Goal: Task Accomplishment & Management: Manage account settings

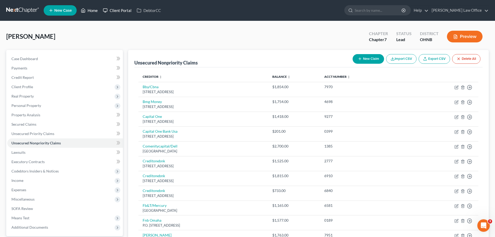
drag, startPoint x: 94, startPoint y: 12, endPoint x: 102, endPoint y: 12, distance: 7.6
click at [94, 12] on link "Home" at bounding box center [89, 10] width 22 height 9
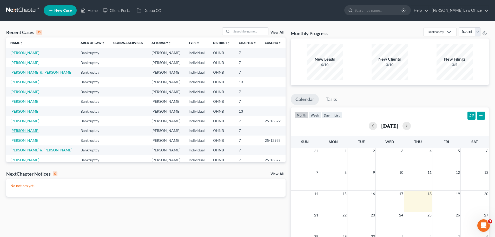
click at [28, 129] on link "[PERSON_NAME]" at bounding box center [24, 130] width 29 height 4
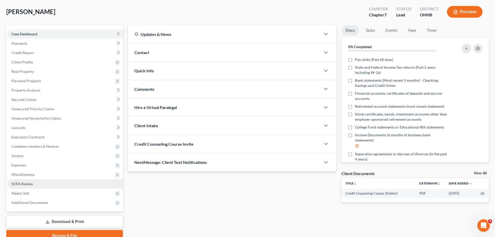
scroll to position [49, 0]
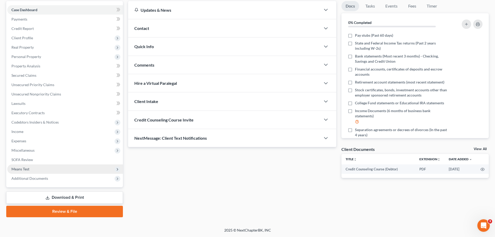
drag, startPoint x: 117, startPoint y: 179, endPoint x: 108, endPoint y: 172, distance: 11.8
click at [117, 179] on icon at bounding box center [117, 178] width 4 height 4
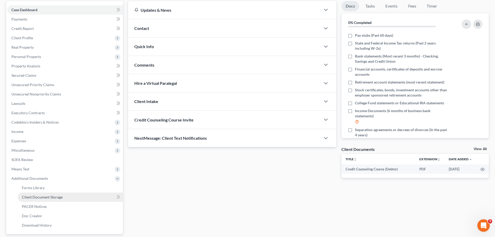
click at [50, 198] on span "Client Document Storage" at bounding box center [42, 197] width 41 height 4
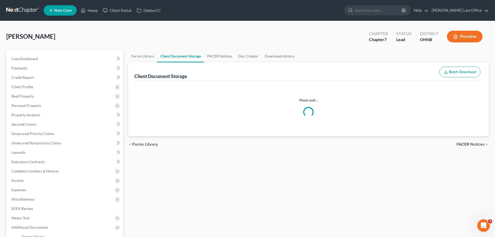
select select "5"
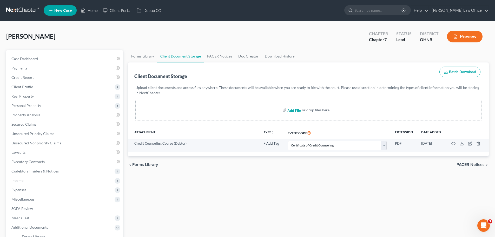
click at [296, 109] on input "file" at bounding box center [293, 109] width 12 height 9
type input "C:\fakepath\Legal description.pdf"
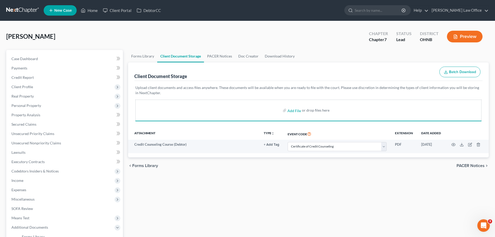
select select "5"
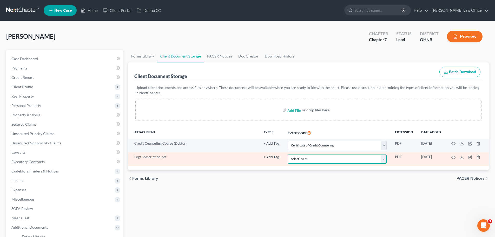
click at [384, 162] on select "Select Event 20 Largest Unsecured Creditors Amended List of Creditors (Fee) Ame…" at bounding box center [337, 158] width 99 height 9
select select "22"
click at [288, 154] on select "Select Event 20 Largest Unsecured Creditors Amended List of Creditors (Fee) Ame…" at bounding box center [337, 158] width 99 height 9
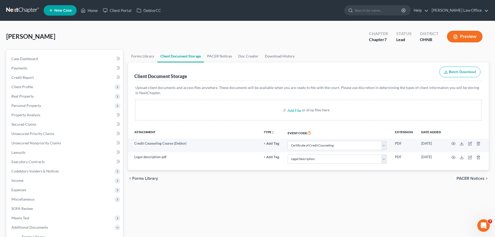
click at [280, 191] on div "Forms Library Client Document Storage PACER Notices Doc Creator Download Histor…" at bounding box center [309, 181] width 366 height 263
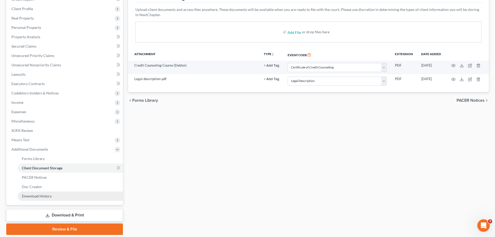
click at [57, 196] on link "Download History" at bounding box center [70, 195] width 105 height 9
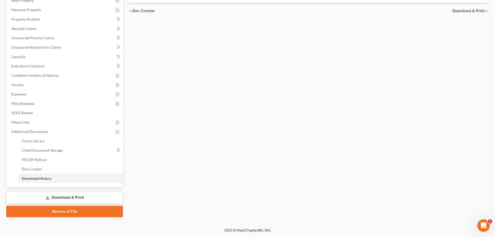
click at [81, 201] on link "Download & Print" at bounding box center [64, 197] width 117 height 12
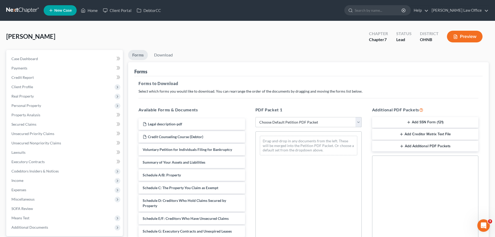
click at [357, 124] on select "Choose Default Petition PDF Packet Complete Bankruptcy Petition (all forms and …" at bounding box center [308, 122] width 106 height 10
click at [315, 103] on div "PDF Packet 1 Choose Default Petition PDF Packet Complete Bankruptcy Petition (a…" at bounding box center [308, 190] width 117 height 176
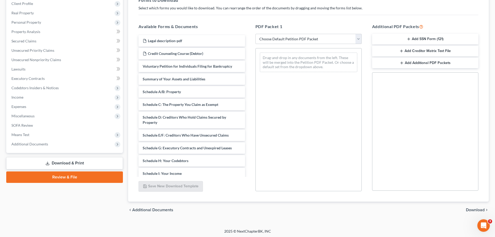
scroll to position [84, 0]
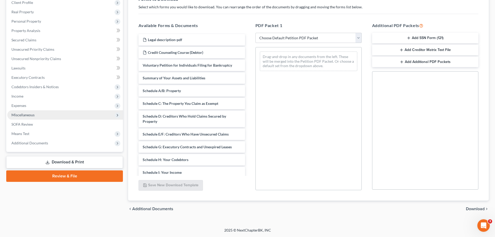
click at [46, 115] on span "Miscellaneous" at bounding box center [65, 114] width 116 height 9
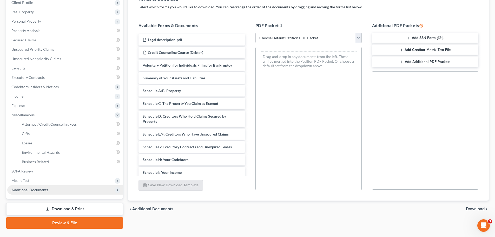
click at [31, 189] on span "Additional Documents" at bounding box center [29, 189] width 37 height 4
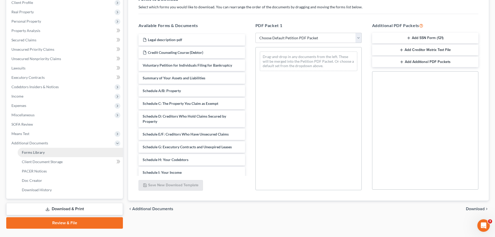
click at [40, 153] on span "Forms Library" at bounding box center [33, 152] width 23 height 4
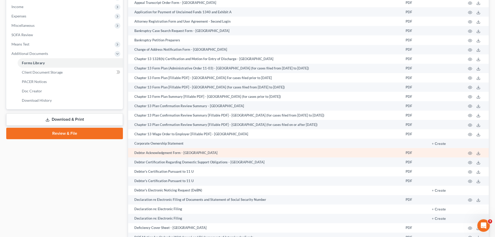
scroll to position [278, 0]
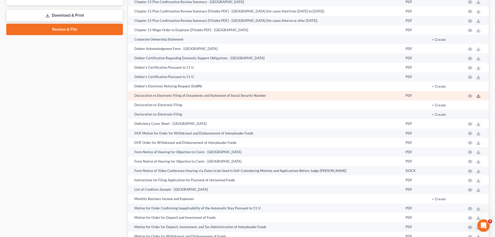
click at [478, 96] on icon at bounding box center [478, 96] width 4 height 4
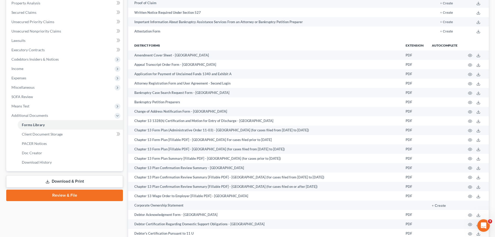
scroll to position [130, 0]
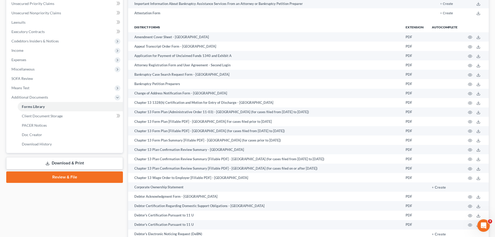
click at [65, 163] on link "Download & Print" at bounding box center [64, 163] width 117 height 12
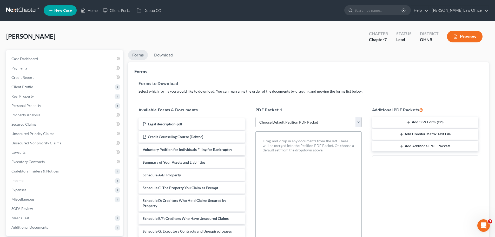
click at [359, 125] on select "Choose Default Petition PDF Packet Complete Bankruptcy Petition (all forms and …" at bounding box center [308, 122] width 106 height 10
select select "0"
click at [255, 117] on select "Choose Default Petition PDF Packet Complete Bankruptcy Petition (all forms and …" at bounding box center [308, 122] width 106 height 10
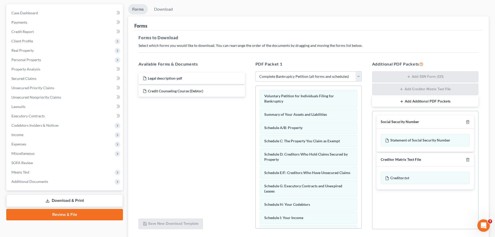
scroll to position [52, 0]
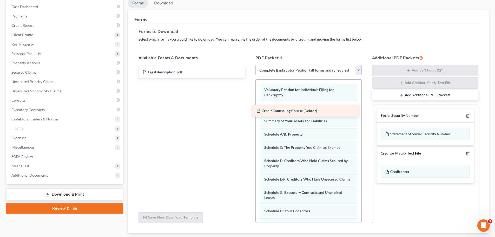
drag, startPoint x: 202, startPoint y: 85, endPoint x: 316, endPoint y: 111, distance: 116.8
click at [249, 78] on div "Credit Counseling Course (Debtor) Legal description-pdf Credit Counseling Cours…" at bounding box center [191, 71] width 115 height 11
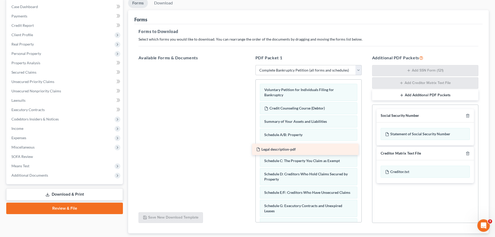
drag, startPoint x: 200, startPoint y: 69, endPoint x: 309, endPoint y: 143, distance: 131.8
click at [249, 65] on div "Legal description-pdf Legal description-pdf" at bounding box center [191, 65] width 115 height 0
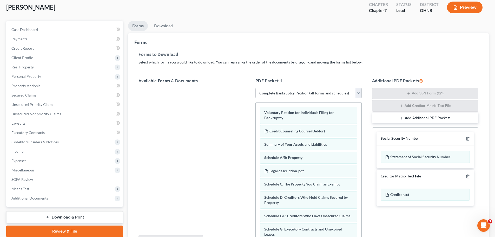
scroll to position [26, 0]
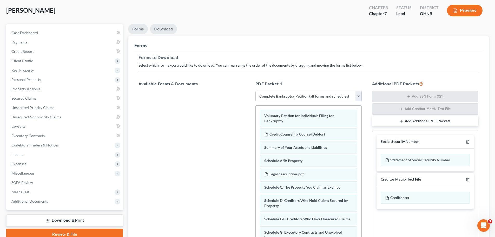
click at [166, 31] on link "Download" at bounding box center [163, 29] width 27 height 10
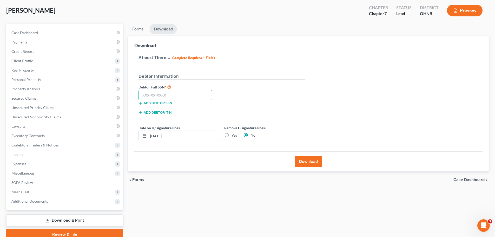
click at [163, 97] on input "text" at bounding box center [176, 95] width 74 height 10
type input "279-74-2446"
click at [159, 136] on input "[DATE]" at bounding box center [183, 136] width 70 height 10
drag, startPoint x: 183, startPoint y: 135, endPoint x: 144, endPoint y: 137, distance: 38.8
click at [145, 137] on div "09/01/20259" at bounding box center [179, 135] width 81 height 10
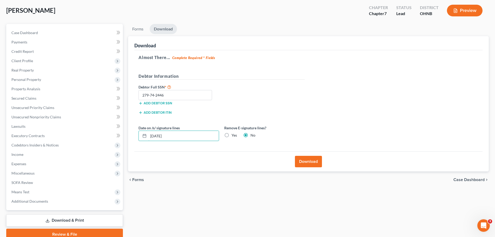
type input "[DATE]"
click at [232, 135] on label "Yes" at bounding box center [234, 135] width 5 height 5
click at [234, 135] on input "Yes" at bounding box center [235, 134] width 3 height 3
radio input "true"
radio input "false"
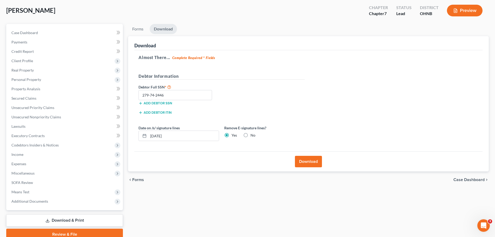
click at [308, 161] on button "Download" at bounding box center [308, 161] width 27 height 11
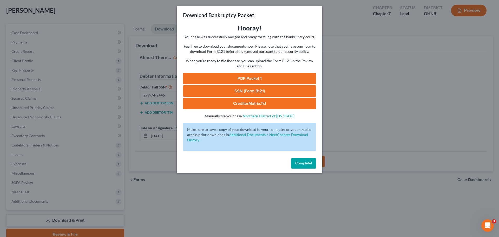
click at [295, 165] on button "Complete!" at bounding box center [303, 163] width 25 height 10
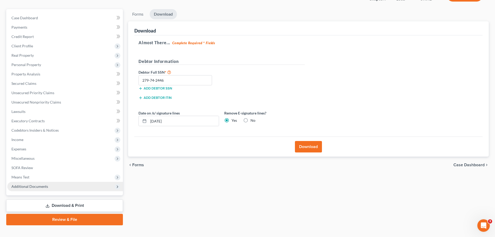
scroll to position [49, 0]
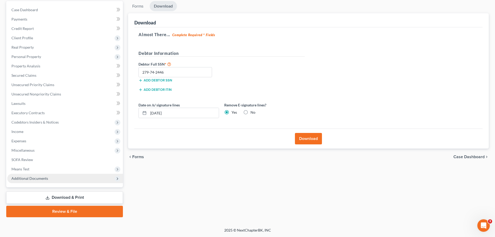
click at [113, 180] on span "Additional Documents" at bounding box center [65, 178] width 116 height 9
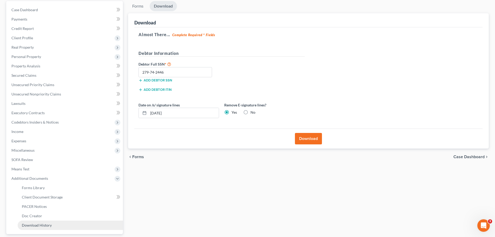
click at [47, 225] on span "Download History" at bounding box center [37, 225] width 30 height 4
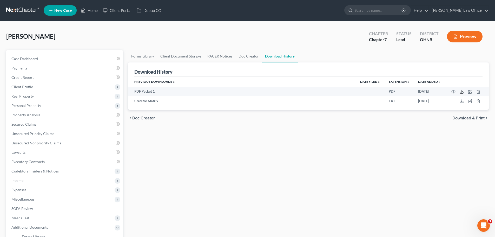
drag, startPoint x: 461, startPoint y: 92, endPoint x: 461, endPoint y: 86, distance: 6.5
click at [462, 92] on icon at bounding box center [462, 92] width 4 height 4
click at [22, 180] on span "Income" at bounding box center [17, 180] width 12 height 4
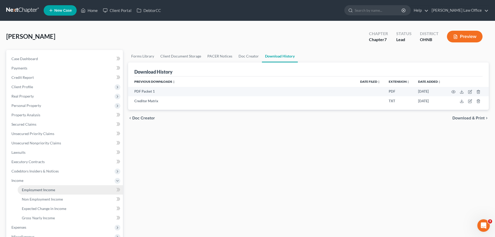
click at [32, 189] on span "Employment Income" at bounding box center [38, 189] width 33 height 4
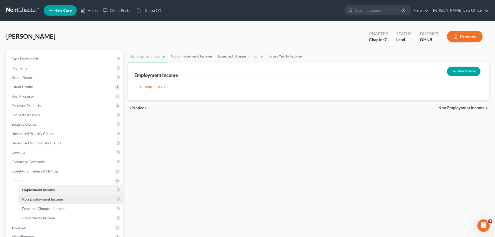
click at [42, 199] on span "Non Employment Income" at bounding box center [42, 199] width 41 height 4
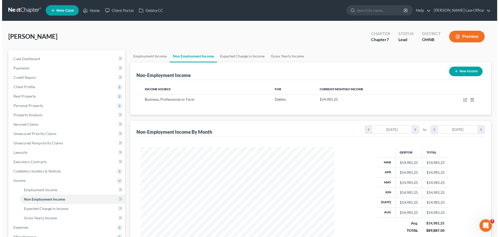
scroll to position [97, 204]
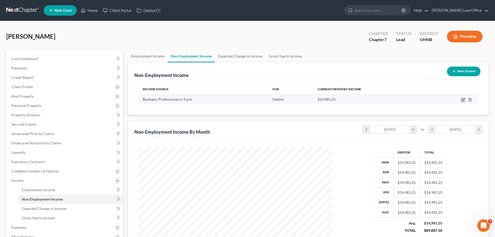
click at [463, 101] on icon "button" at bounding box center [463, 100] width 4 height 4
select select "10"
select select "0"
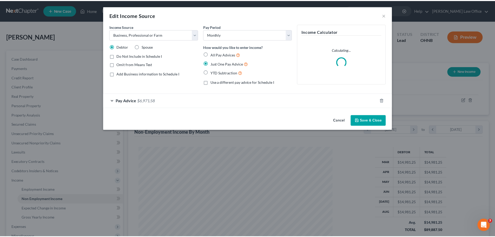
scroll to position [98, 206]
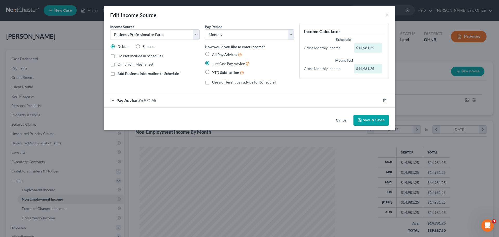
drag, startPoint x: 366, startPoint y: 121, endPoint x: 328, endPoint y: 107, distance: 40.7
click at [367, 120] on button "Save & Close" at bounding box center [370, 120] width 35 height 11
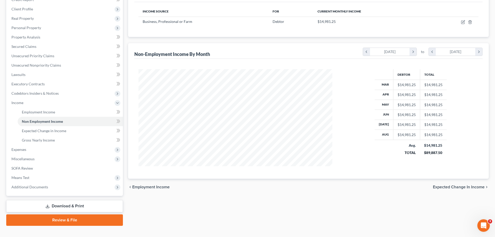
scroll to position [78, 0]
click at [52, 113] on span "Employment Income" at bounding box center [38, 111] width 33 height 4
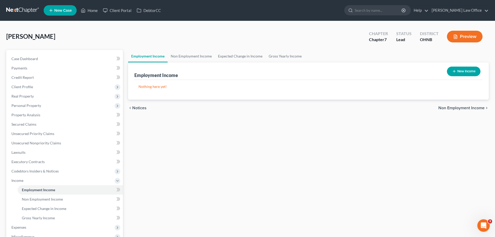
click at [466, 70] on button "New Income" at bounding box center [464, 72] width 34 height 10
select select "0"
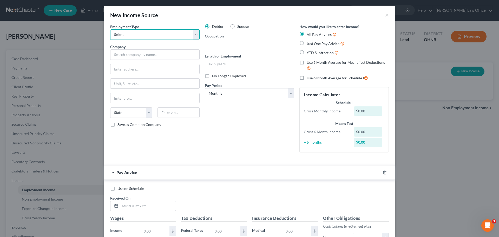
click at [194, 36] on select "Select Full or [DEMOGRAPHIC_DATA] Employment Self Employment" at bounding box center [154, 34] width 89 height 10
select select "1"
click at [110, 29] on select "Select Full or [DEMOGRAPHIC_DATA] Employment Self Employment" at bounding box center [154, 34] width 89 height 10
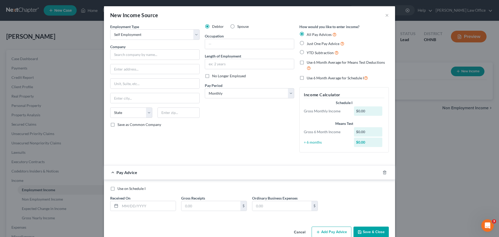
click at [381, 234] on button "Save & Close" at bounding box center [370, 231] width 35 height 11
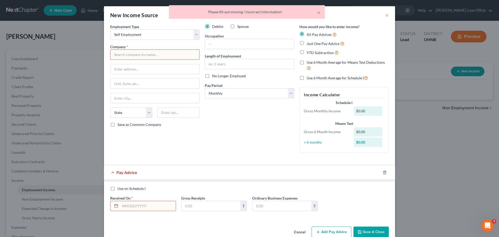
click at [297, 233] on button "Cancel" at bounding box center [300, 232] width 20 height 10
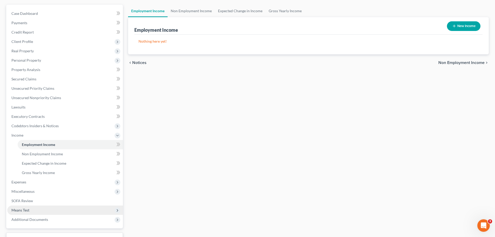
scroll to position [52, 0]
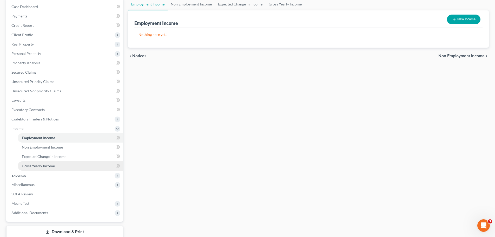
drag, startPoint x: 56, startPoint y: 166, endPoint x: 67, endPoint y: 168, distance: 11.6
click at [56, 166] on link "Gross Yearly Income" at bounding box center [70, 165] width 105 height 9
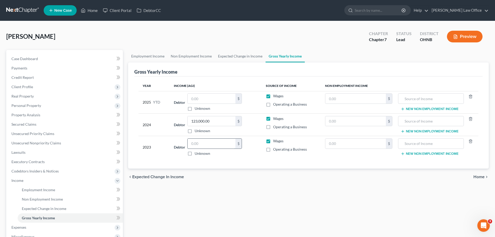
click at [207, 143] on input "text" at bounding box center [212, 144] width 48 height 10
click at [218, 144] on input "text" at bounding box center [212, 144] width 48 height 10
type input "92,822.00"
click at [205, 96] on input "text" at bounding box center [212, 99] width 48 height 10
type input "55,772.61"
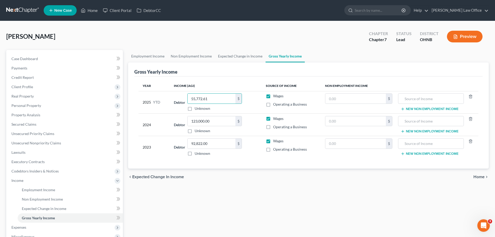
click at [248, 226] on div "Employment Income Non Employment Income Expected Change in Income Gross Yearly …" at bounding box center [309, 176] width 366 height 253
click at [259, 184] on div "chevron_left Expected Change in Income Home chevron_right" at bounding box center [308, 176] width 361 height 17
click at [49, 191] on span "Employment Income" at bounding box center [38, 189] width 33 height 4
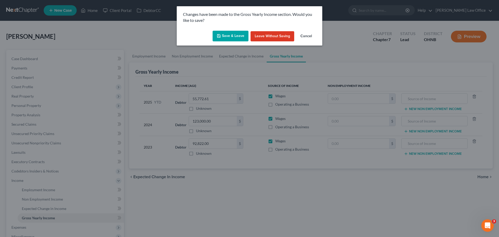
click at [231, 31] on button "Save & Leave" at bounding box center [231, 36] width 36 height 11
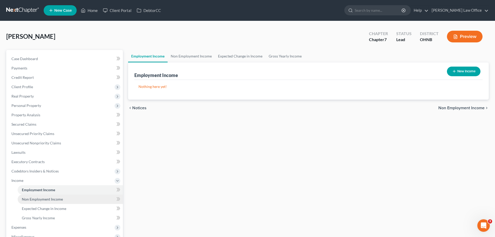
click at [47, 201] on span "Non Employment Income" at bounding box center [42, 199] width 41 height 4
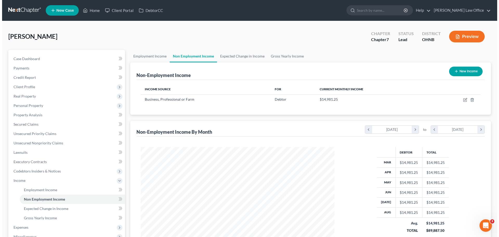
scroll to position [97, 204]
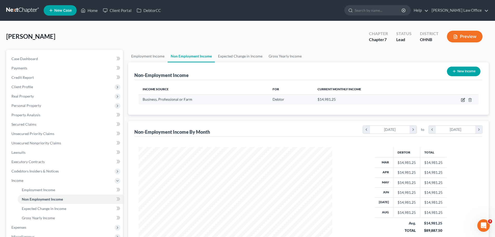
click at [465, 100] on icon "button" at bounding box center [463, 100] width 4 height 4
select select "10"
select select "0"
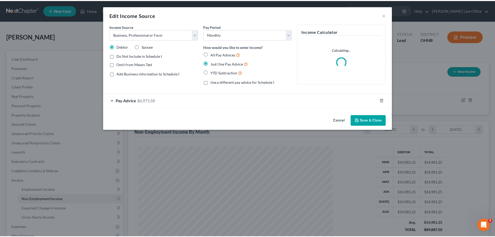
scroll to position [98, 206]
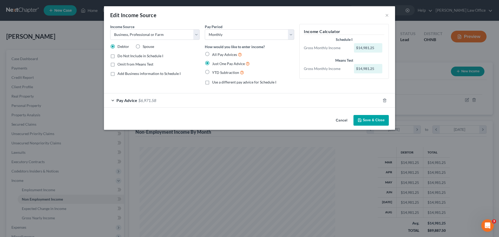
click at [250, 105] on div "Pay Advice $6,971.58" at bounding box center [242, 100] width 277 height 14
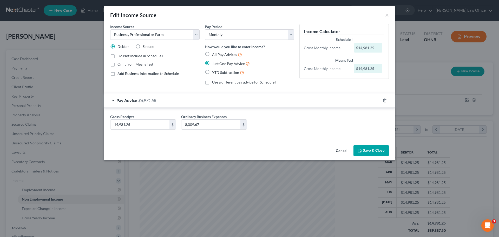
click at [358, 150] on icon "button" at bounding box center [360, 150] width 4 height 4
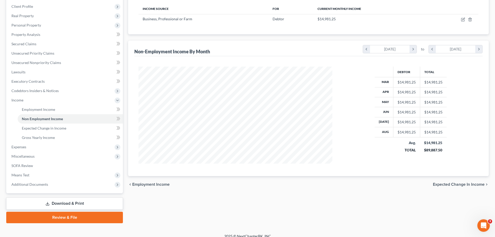
scroll to position [86, 0]
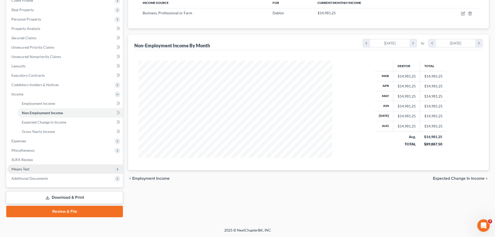
drag, startPoint x: 39, startPoint y: 167, endPoint x: 66, endPoint y: 172, distance: 27.0
click at [39, 167] on span "Means Test" at bounding box center [65, 168] width 116 height 9
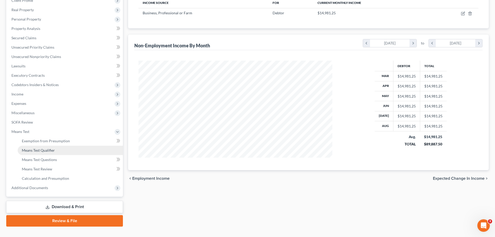
click at [50, 152] on span "Means Test Qualifier" at bounding box center [38, 150] width 33 height 4
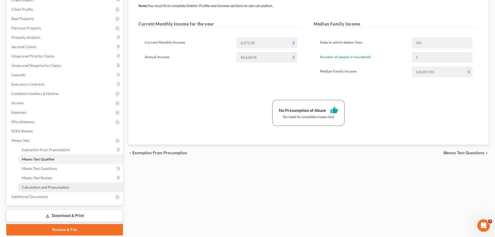
scroll to position [78, 0]
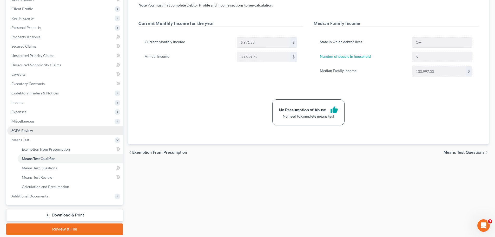
click at [26, 133] on link "SOFA Review" at bounding box center [65, 130] width 116 height 9
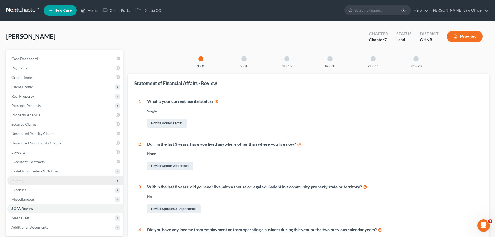
click at [19, 180] on span "Income" at bounding box center [17, 180] width 12 height 4
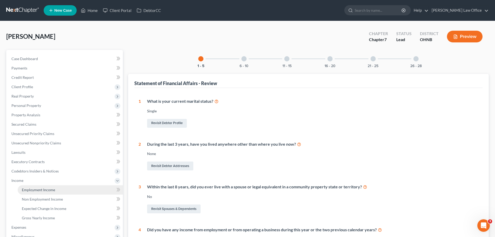
click at [48, 188] on span "Employment Income" at bounding box center [38, 189] width 33 height 4
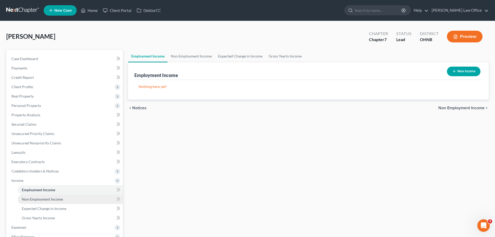
click at [59, 198] on span "Non Employment Income" at bounding box center [42, 199] width 41 height 4
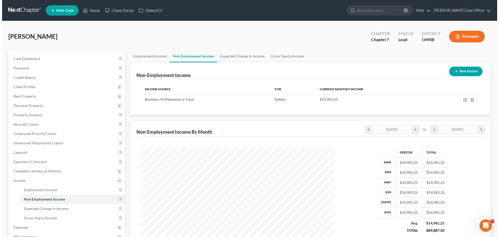
scroll to position [97, 204]
click at [462, 74] on button "New Income" at bounding box center [464, 72] width 34 height 10
select select "0"
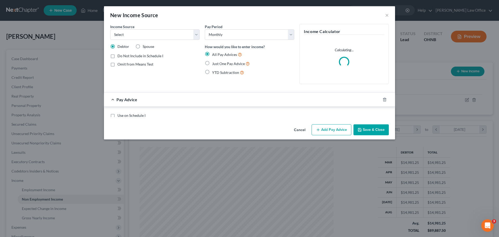
scroll to position [98, 206]
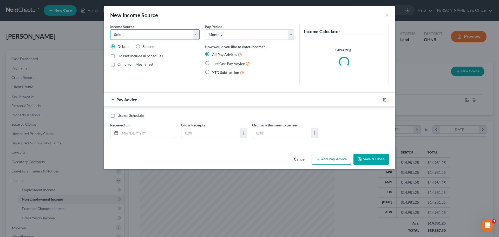
click at [195, 37] on select "Select Unemployment Disability (from employer) Pension Retirement Social Securi…" at bounding box center [154, 34] width 89 height 10
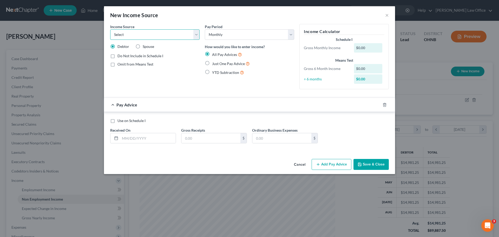
select select "10"
click at [110, 29] on select "Select Unemployment Disability (from employer) Pension Retirement Social Securi…" at bounding box center [154, 34] width 89 height 10
click at [236, 84] on div "Pay Period Select Monthly Twice Monthly Every Other Week Weekly How would you l…" at bounding box center [249, 58] width 95 height 69
click at [117, 74] on label "Add Business information to Schedule I" at bounding box center [148, 73] width 63 height 5
click at [120, 74] on input "Add Business information to Schedule I" at bounding box center [121, 72] width 3 height 3
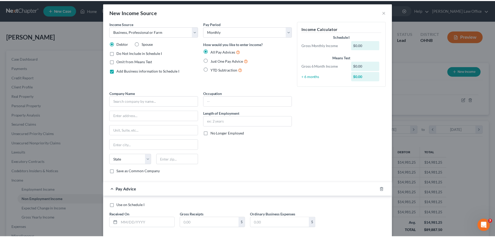
scroll to position [0, 0]
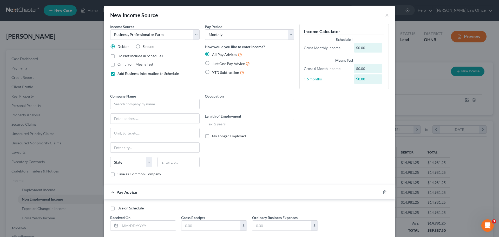
click at [117, 74] on label "Add Business information to Schedule I" at bounding box center [148, 73] width 63 height 5
click at [120, 74] on input "Add Business information to Schedule I" at bounding box center [121, 72] width 3 height 3
checkbox input "false"
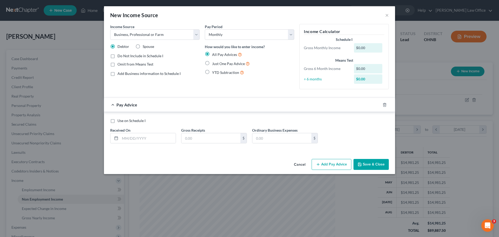
click at [372, 165] on button "Save & Close" at bounding box center [370, 164] width 35 height 11
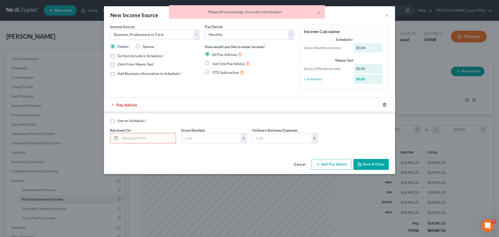
click at [384, 106] on icon "button" at bounding box center [384, 104] width 2 height 3
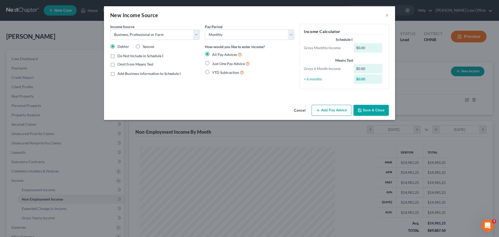
click at [374, 112] on button "Save & Close" at bounding box center [370, 110] width 35 height 11
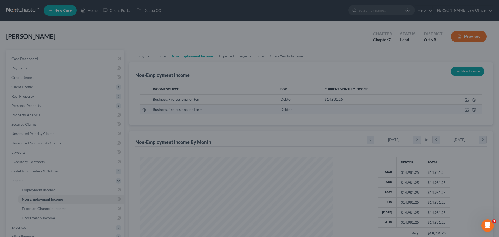
scroll to position [259803, 259695]
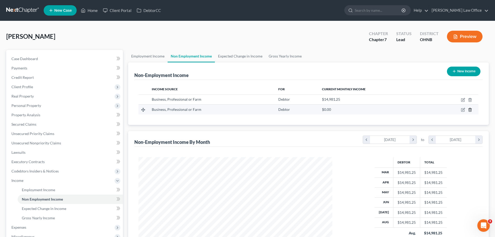
click at [470, 110] on line "button" at bounding box center [470, 110] width 0 height 1
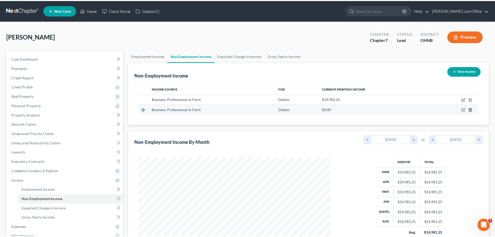
scroll to position [98, 206]
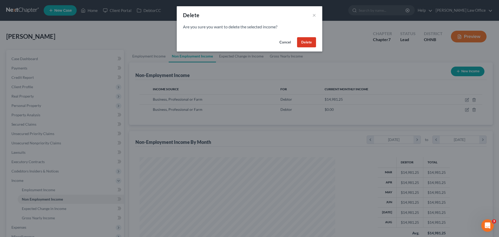
click at [309, 42] on button "Delete" at bounding box center [306, 42] width 19 height 10
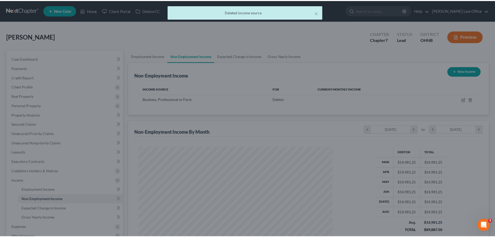
scroll to position [259803, 259695]
